Goal: Task Accomplishment & Management: Complete application form

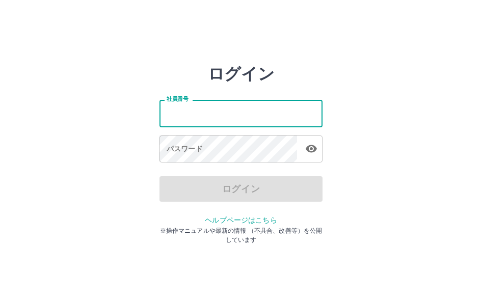
click at [220, 113] on input "社員番号" at bounding box center [240, 113] width 163 height 27
type input "*******"
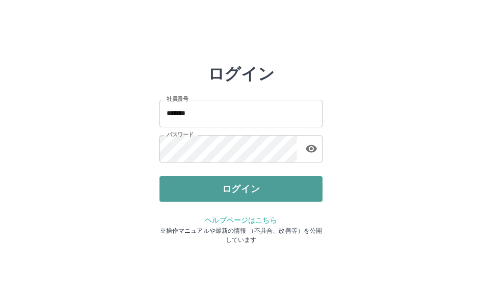
click at [252, 188] on button "ログイン" at bounding box center [240, 188] width 163 height 25
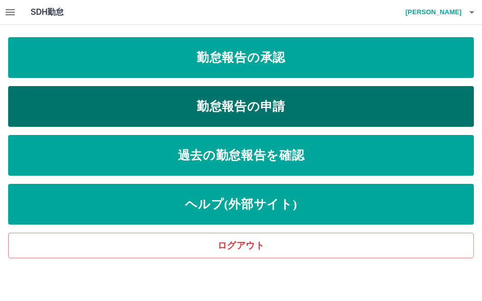
click at [261, 98] on link "勤怠報告の申請" at bounding box center [240, 106] width 465 height 41
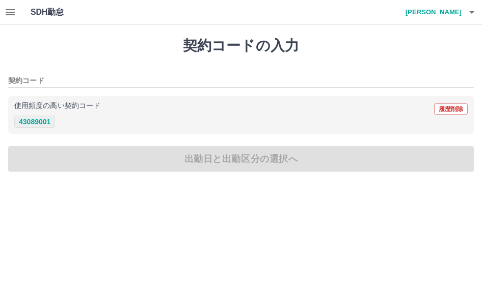
click at [31, 117] on button "43089001" at bounding box center [34, 122] width 41 height 12
type input "********"
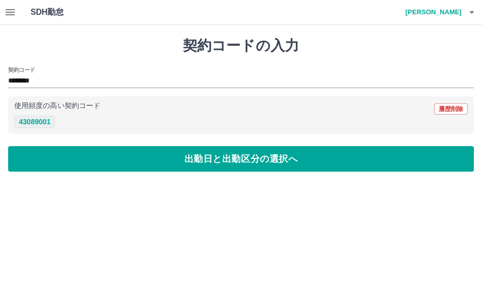
click at [31, 117] on button "43089001" at bounding box center [34, 122] width 41 height 12
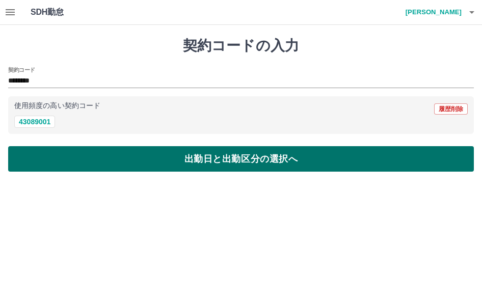
click at [103, 155] on button "出勤日と出勤区分の選択へ" at bounding box center [240, 158] width 465 height 25
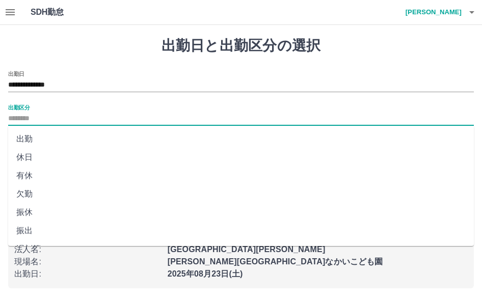
click at [37, 116] on input "出勤区分" at bounding box center [240, 119] width 465 height 13
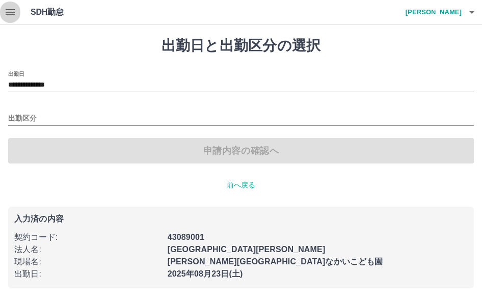
click at [10, 14] on icon "button" at bounding box center [10, 12] width 12 height 12
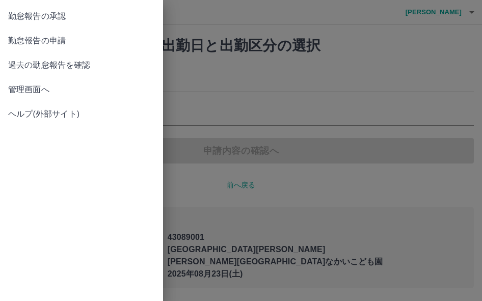
click at [41, 90] on span "管理画面へ" at bounding box center [81, 89] width 147 height 12
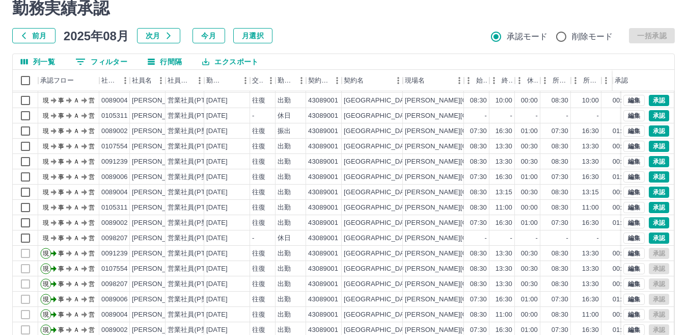
scroll to position [96, 0]
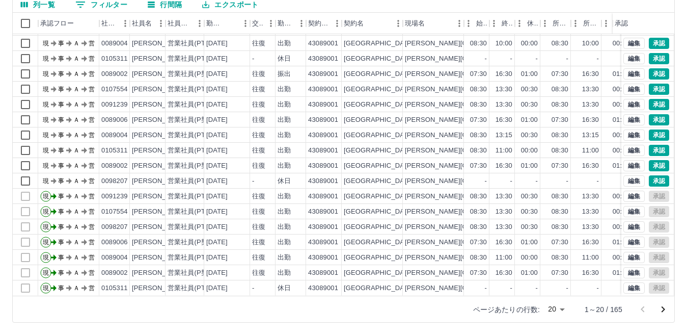
click at [481, 300] on body "SDH勤怠 山﨑　千春 勤務実績承認 前月 2025年08月 次月 今月 月選択 承認モード 削除モード 一括承認 列一覧 0 フィルター 行間隔 エクスポー…" at bounding box center [343, 119] width 687 height 430
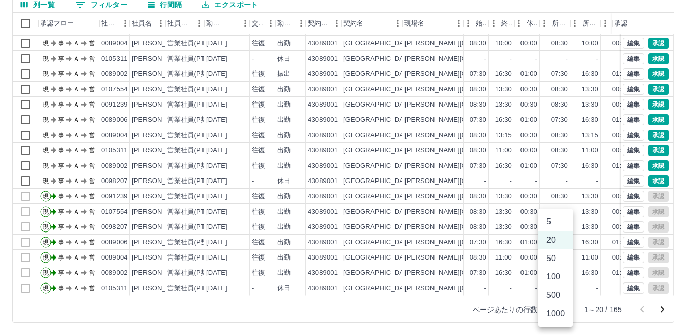
click at [481, 259] on li "50" at bounding box center [556, 258] width 35 height 18
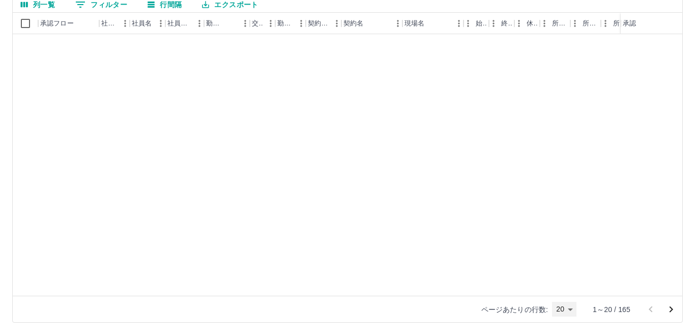
type input "**"
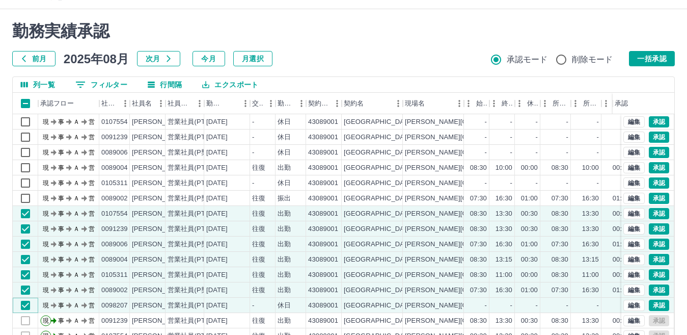
scroll to position [0, 0]
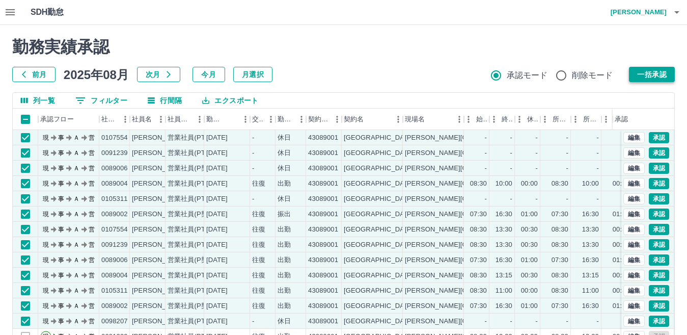
click at [481, 73] on button "一括承認" at bounding box center [652, 74] width 46 height 15
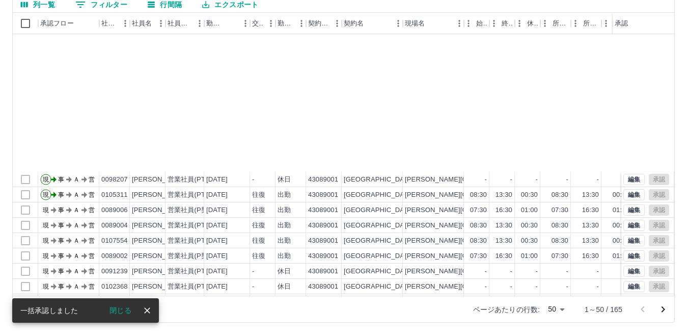
scroll to position [511, 0]
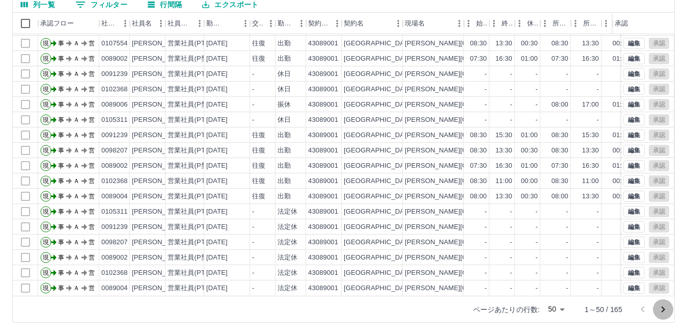
click at [481, 300] on icon "次のページへ" at bounding box center [663, 309] width 4 height 6
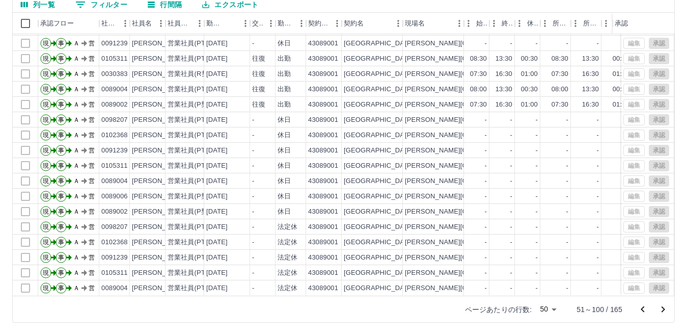
click at [481, 300] on icon "次のページへ" at bounding box center [663, 309] width 4 height 6
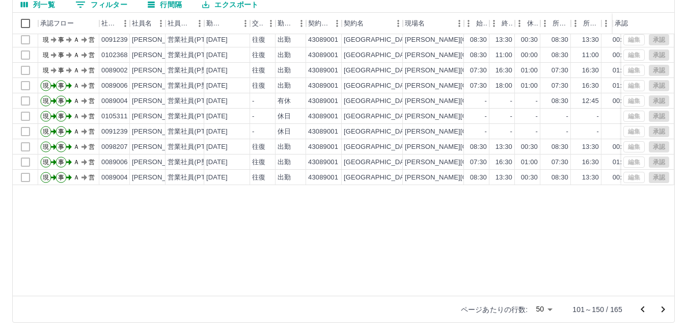
scroll to position [0, 0]
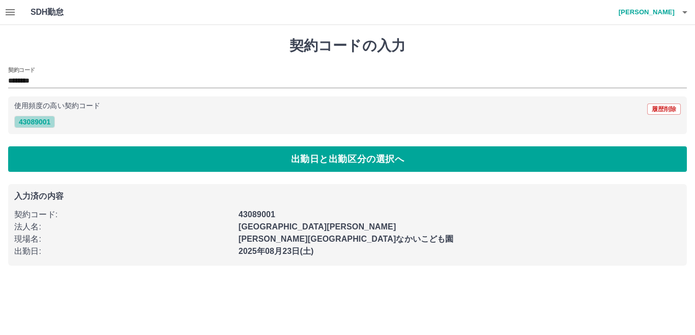
click at [46, 123] on button "43089001" at bounding box center [34, 122] width 41 height 12
click at [53, 120] on button "43089001" at bounding box center [34, 122] width 41 height 12
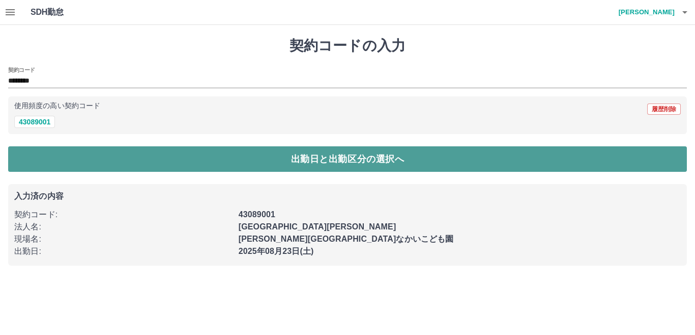
click at [72, 159] on button "出勤日と出勤区分の選択へ" at bounding box center [347, 158] width 679 height 25
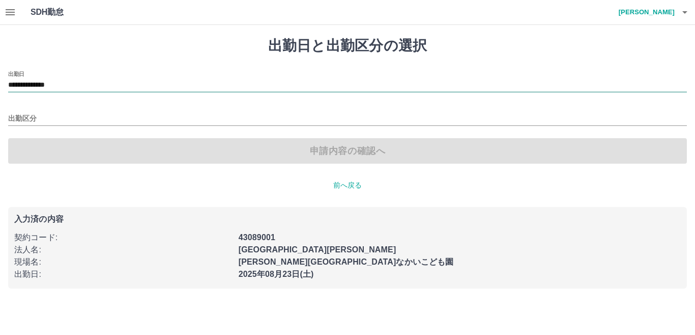
click at [79, 82] on input "**********" at bounding box center [347, 85] width 679 height 13
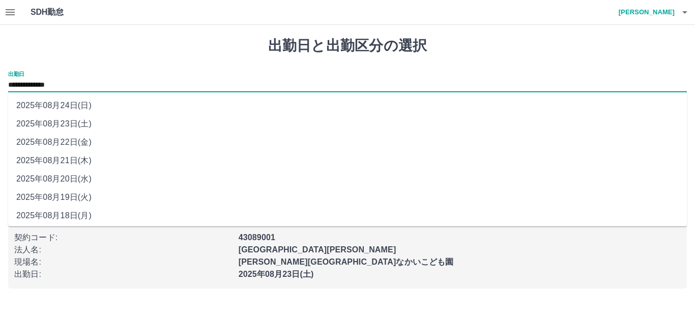
click at [81, 106] on li "2025年08月24日(日)" at bounding box center [347, 105] width 679 height 18
type input "**********"
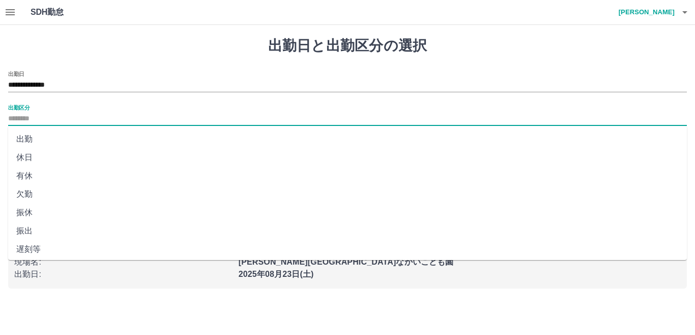
click at [30, 120] on input "出勤区分" at bounding box center [347, 119] width 679 height 13
click at [43, 228] on li "法定休" at bounding box center [347, 228] width 679 height 18
type input "***"
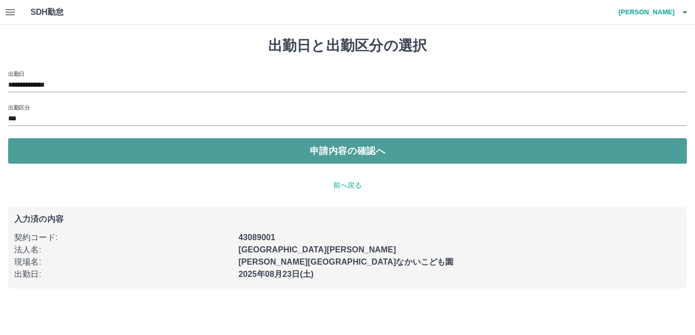
click at [162, 150] on button "申請内容の確認へ" at bounding box center [347, 150] width 679 height 25
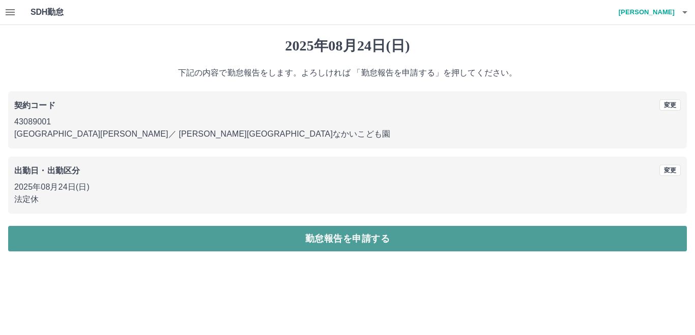
click at [295, 239] on button "勤怠報告を申請する" at bounding box center [347, 238] width 679 height 25
